Goal: Check status: Check status

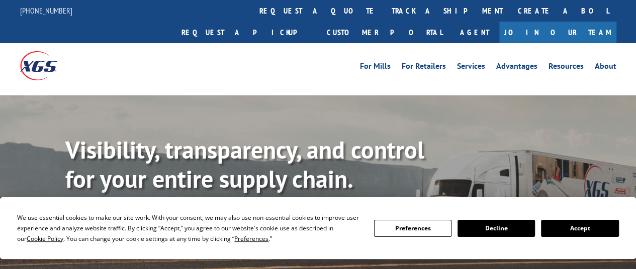
scroll to position [64, 0]
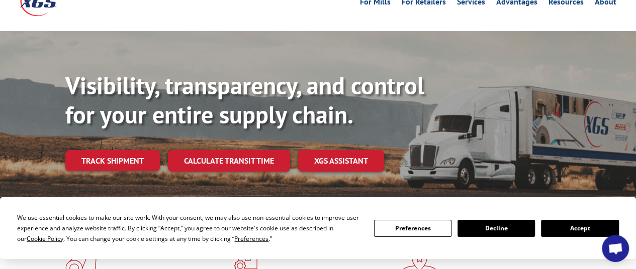
click at [570, 228] on button "Accept" at bounding box center [579, 228] width 77 height 17
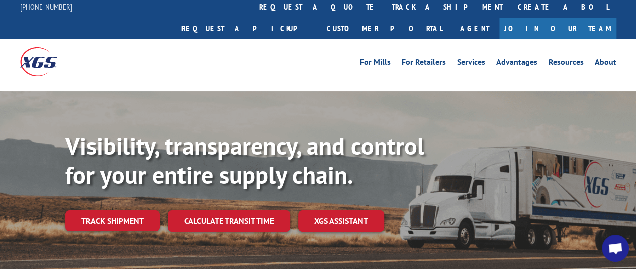
scroll to position [0, 0]
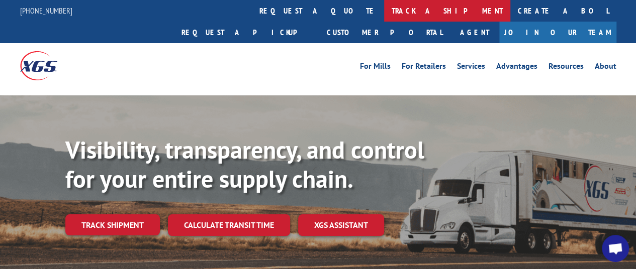
click at [384, 9] on link "track a shipment" at bounding box center [447, 11] width 126 height 22
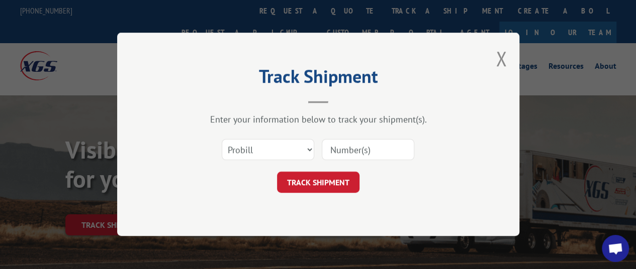
click at [370, 150] on input at bounding box center [368, 150] width 92 height 21
paste input "17402680"
type input "17402680"
click at [334, 181] on button "TRACK SHIPMENT" at bounding box center [318, 182] width 82 height 21
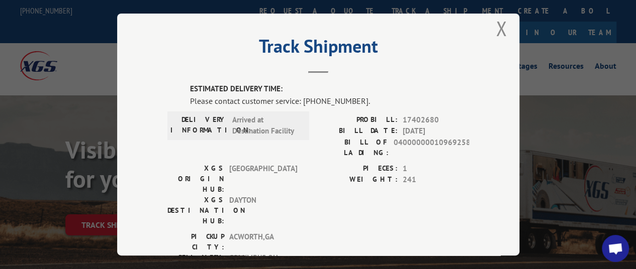
scroll to position [10, 0]
click at [318, 181] on div "PIECES: 1 WEIGHT: 241" at bounding box center [393, 198] width 151 height 68
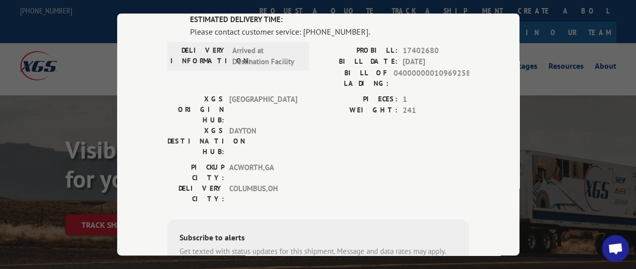
scroll to position [16, 0]
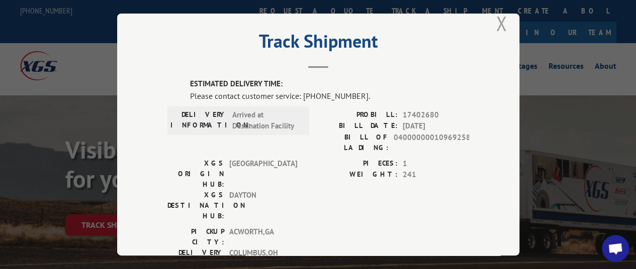
click at [496, 22] on button "Close modal" at bounding box center [501, 23] width 11 height 27
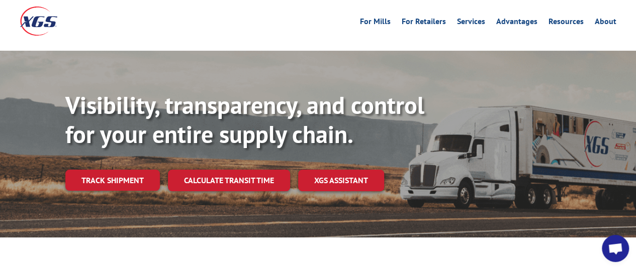
scroll to position [45, 0]
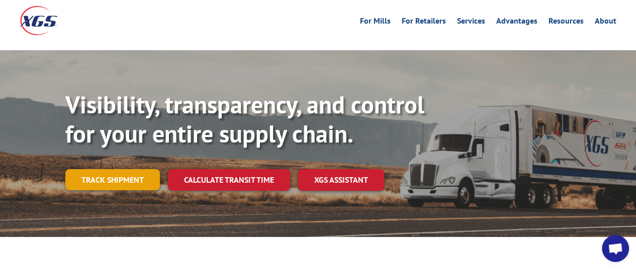
click at [136, 169] on link "Track shipment" at bounding box center [112, 179] width 94 height 21
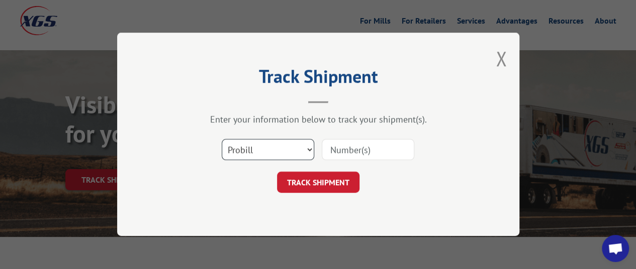
click at [294, 156] on select "Select category... Probill BOL PO" at bounding box center [268, 150] width 92 height 21
select select "bol"
click at [222, 140] on select "Select category... Probill BOL PO" at bounding box center [268, 150] width 92 height 21
click at [348, 150] on input at bounding box center [368, 150] width 92 height 21
type input "17402680"
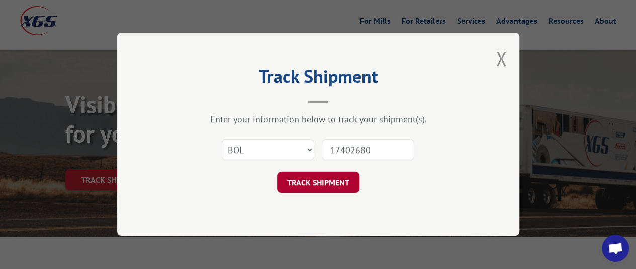
click at [331, 183] on button "TRACK SHIPMENT" at bounding box center [318, 182] width 82 height 21
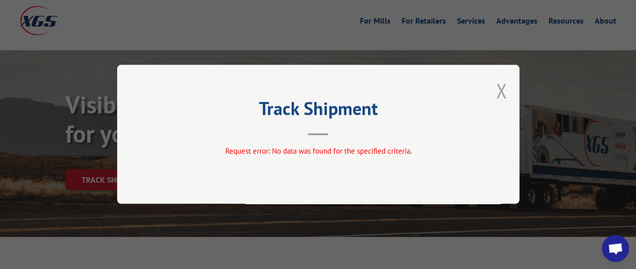
click at [501, 94] on button "Close modal" at bounding box center [501, 90] width 11 height 27
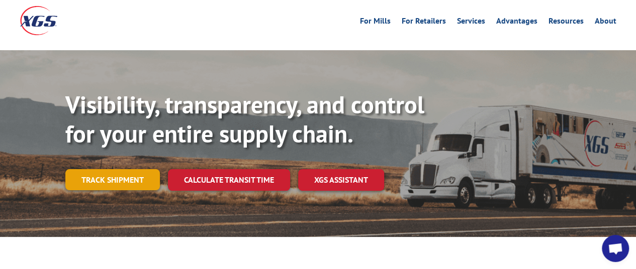
click at [126, 169] on link "Track shipment" at bounding box center [112, 179] width 94 height 21
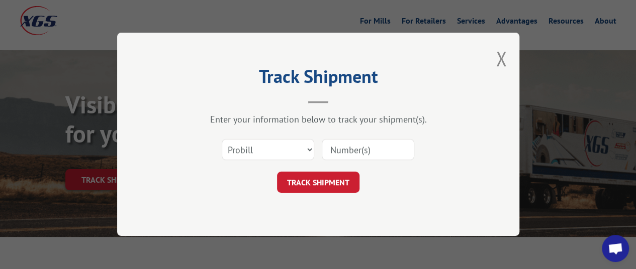
click at [349, 151] on input at bounding box center [368, 150] width 92 height 21
click at [299, 150] on select "Select category... Probill BOL PO" at bounding box center [268, 150] width 92 height 21
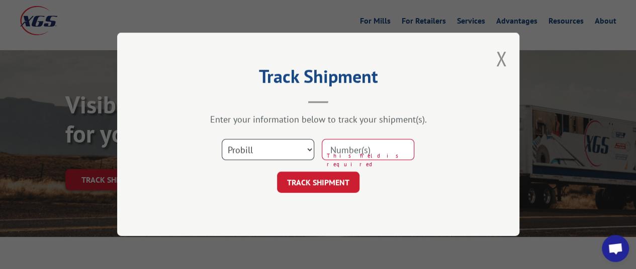
click at [299, 150] on select "Select category... Probill BOL PO" at bounding box center [268, 150] width 92 height 21
click at [351, 152] on input at bounding box center [368, 150] width 92 height 21
type input "17402680"
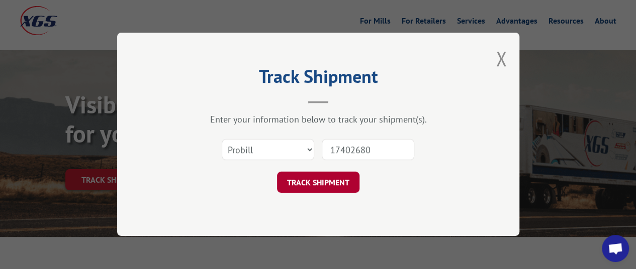
click at [340, 181] on button "TRACK SHIPMENT" at bounding box center [318, 182] width 82 height 21
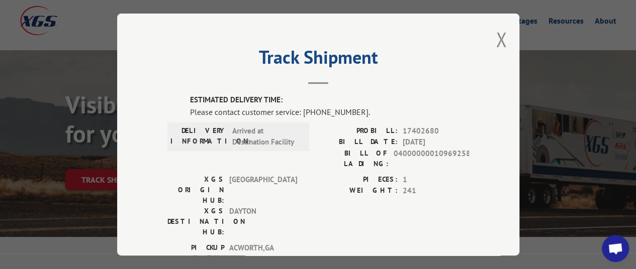
scroll to position [14, 0]
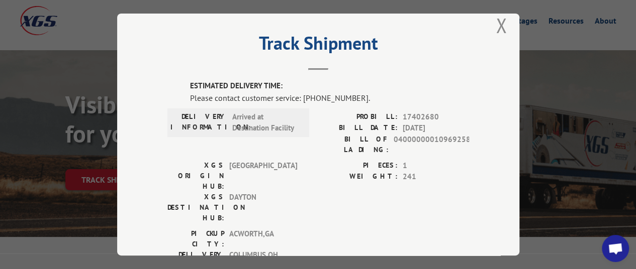
click at [505, 47] on div "Track Shipment ESTIMATED DELIVERY TIME: Please contact customer service: [PHONE…" at bounding box center [318, 135] width 402 height 242
